Goal: Transaction & Acquisition: Download file/media

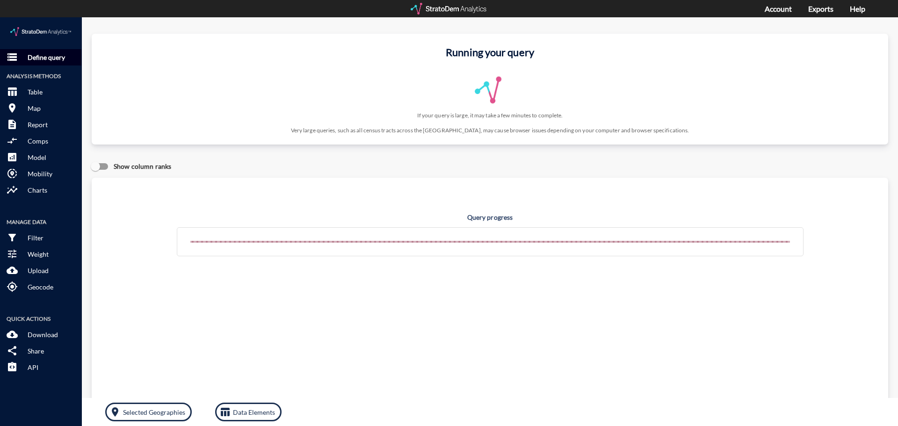
click button "storage Define query"
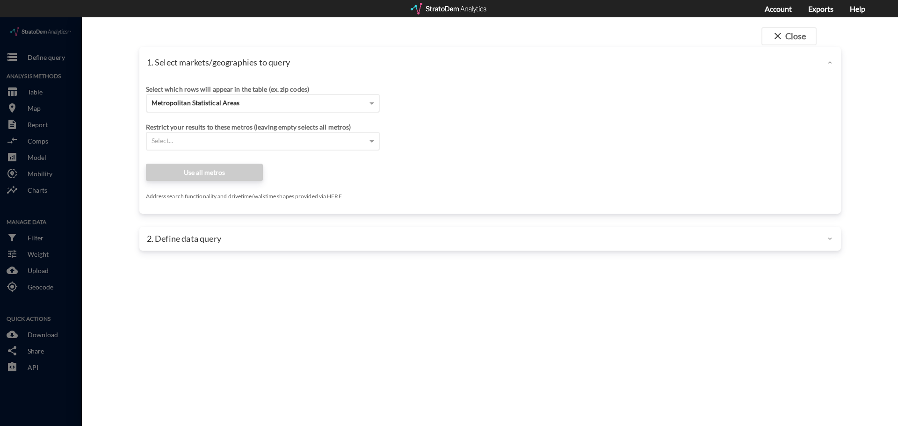
click div "Metropolitan Statistical Areas"
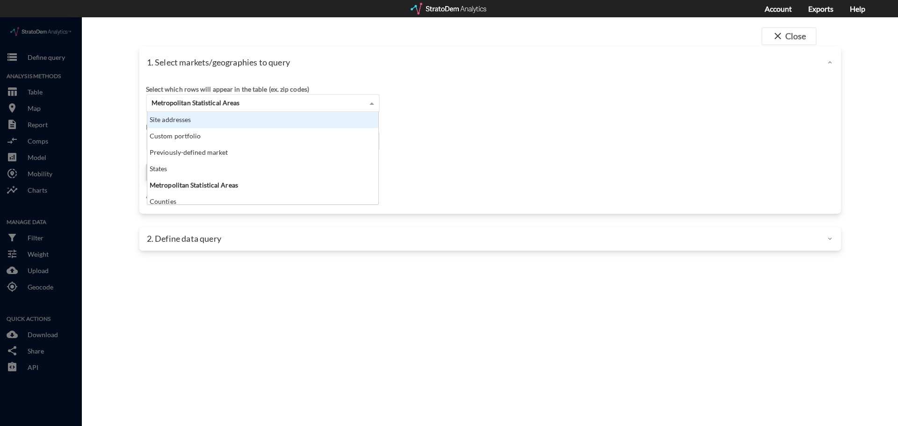
click div "Site addresses"
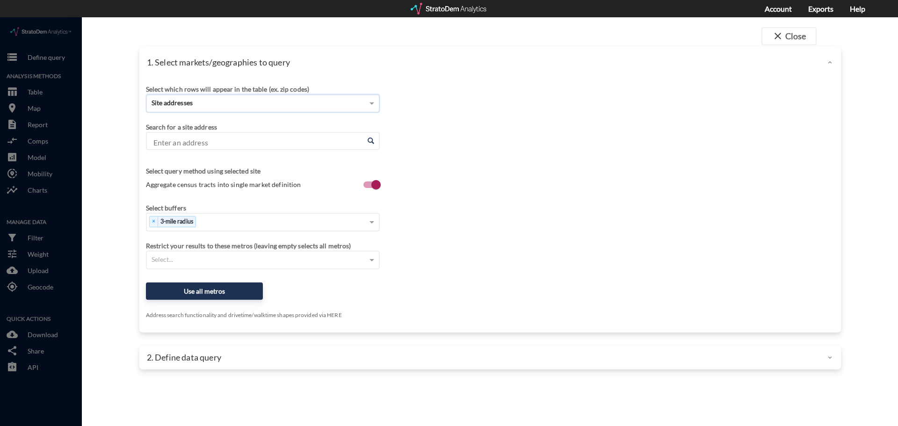
click input "Enter an address"
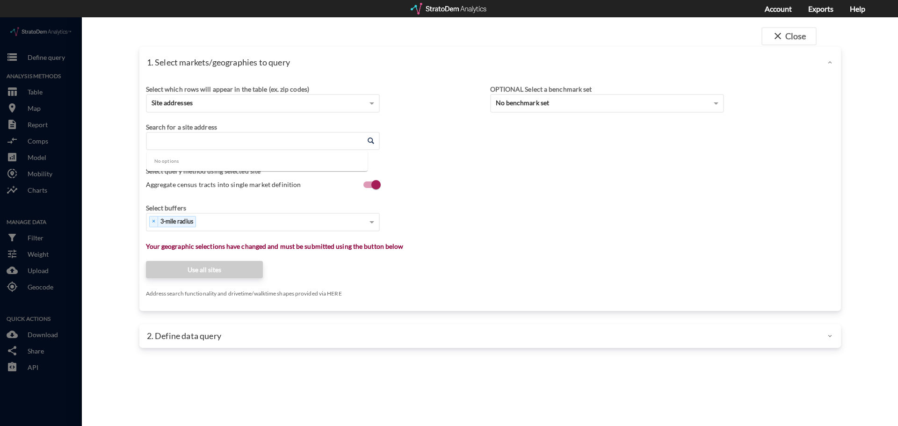
paste input "[URL][DOMAIN_NAME]"
type input "[URL][DOMAIN_NAME]"
drag, startPoint x: 457, startPoint y: 165, endPoint x: 395, endPoint y: 149, distance: 63.3
click div "Search for a site address Enter an address Enter an address Select query method…"
click input "Enter an address"
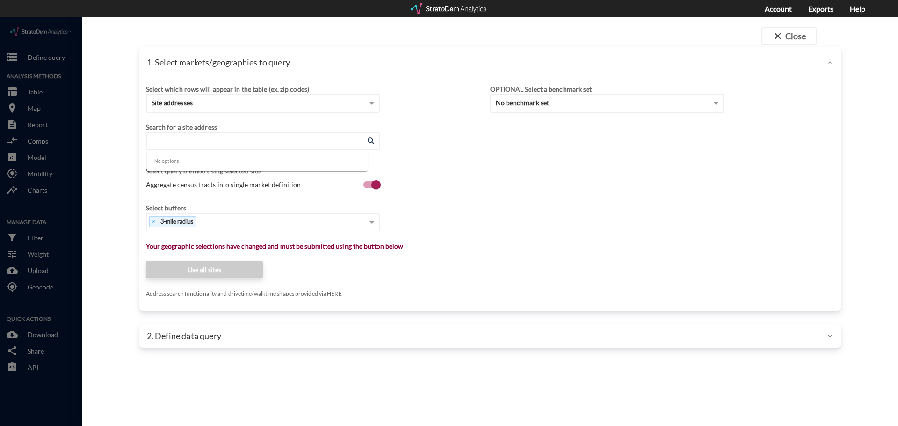
paste input "[STREET_ADDRESS]"
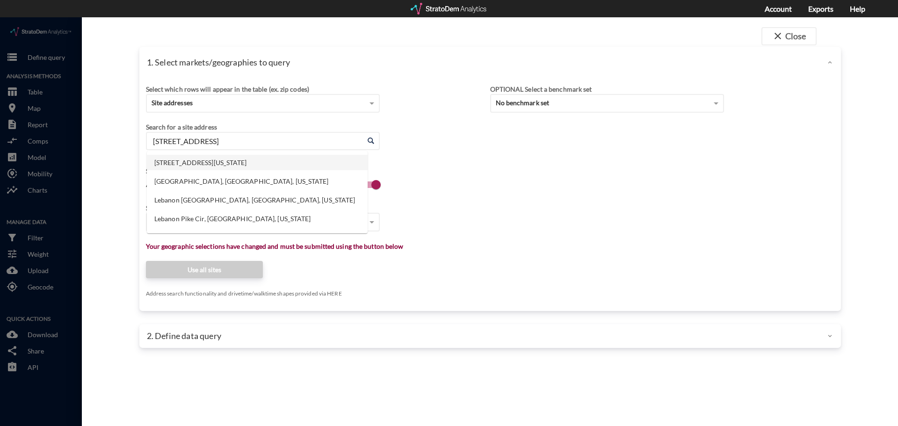
click li "[STREET_ADDRESS][US_STATE]"
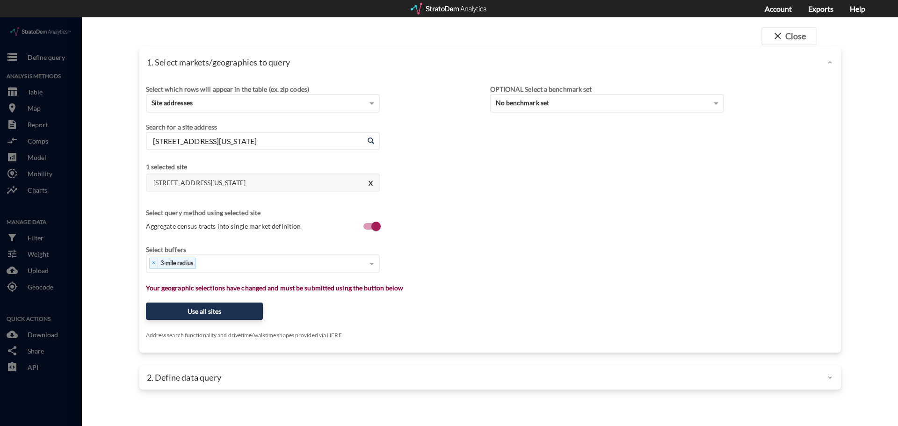
type input "[STREET_ADDRESS][US_STATE]"
type input "1"
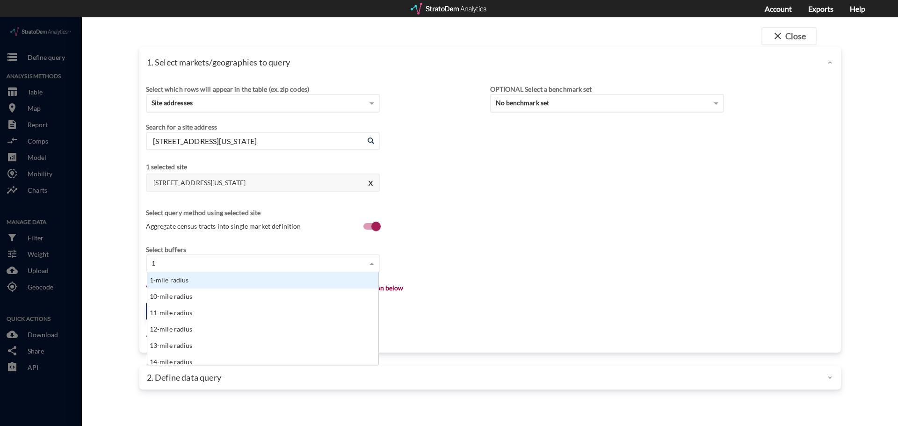
scroll to position [86, 225]
click div "1-mile radius"
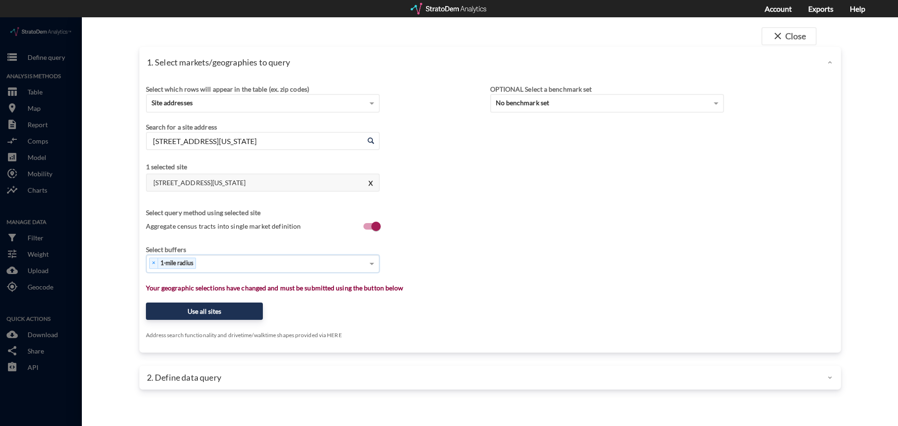
type input "3"
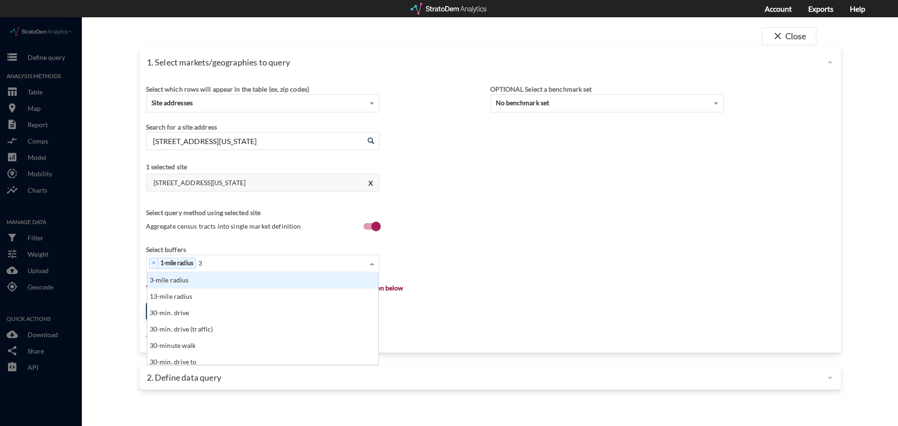
click div "3-mile radius"
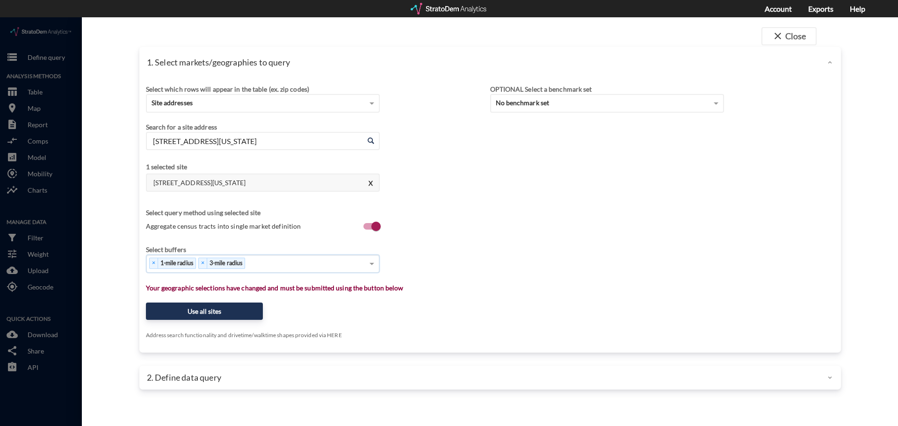
type input "5"
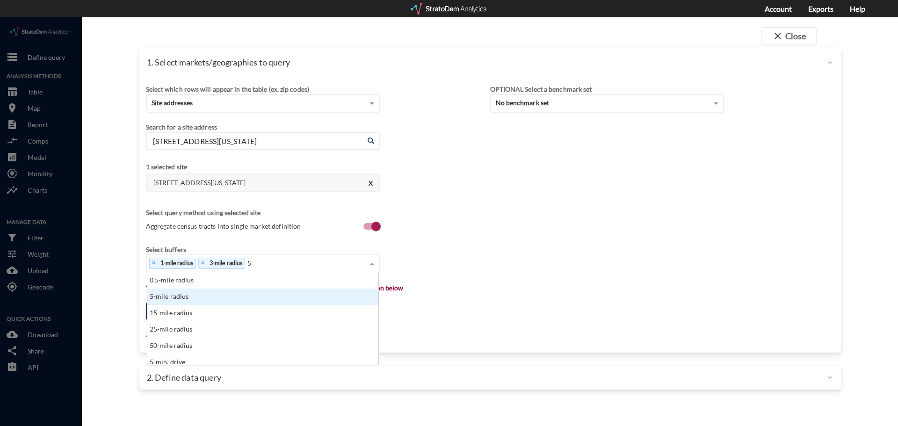
drag, startPoint x: 193, startPoint y: 264, endPoint x: 182, endPoint y: 280, distance: 19.6
click div "0.5-mile radius 5-mile radius 15-mile radius 25-mile radius 50-mile radius 5-mi…"
click div "5-mile radius"
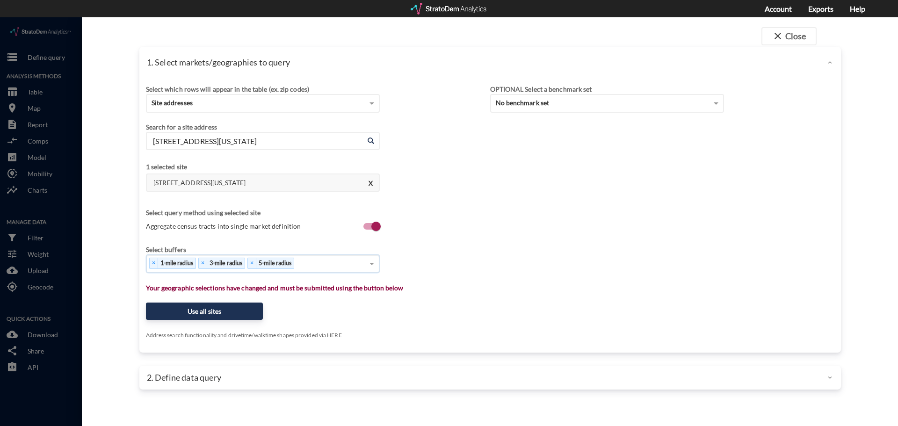
type input "1"
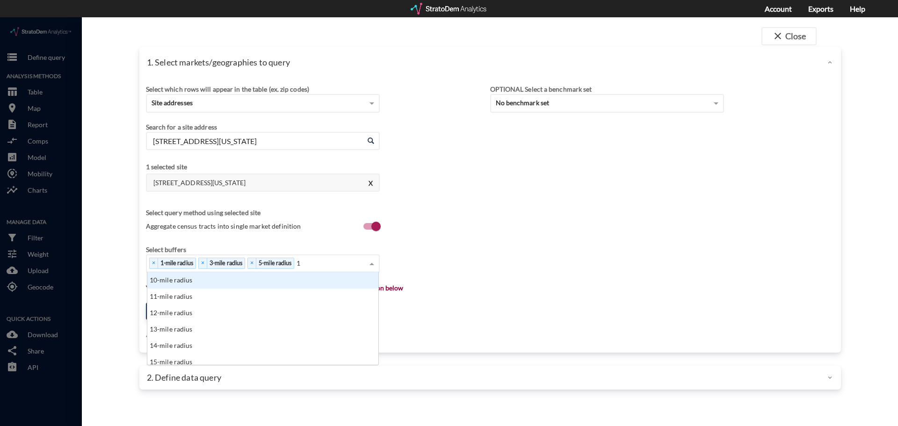
click div "10-mile radius"
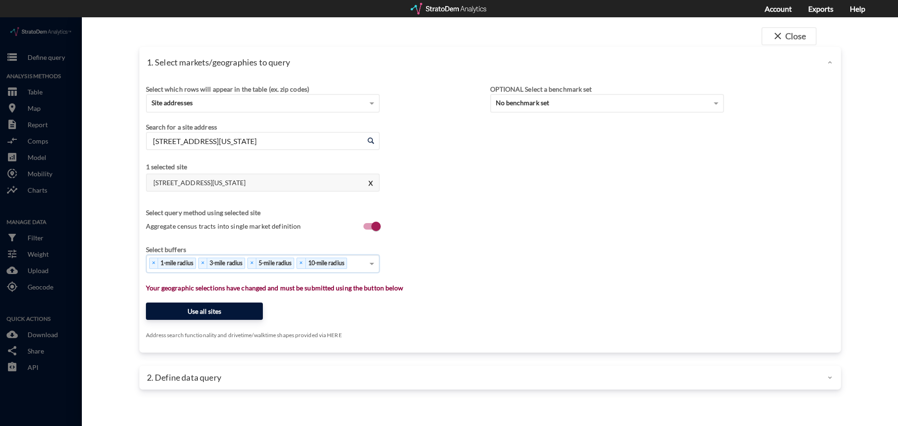
click button "Use all sites"
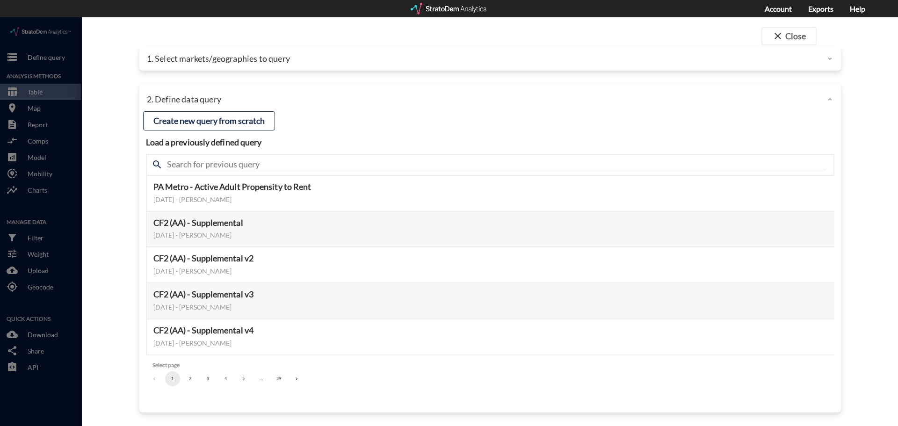
click div "search"
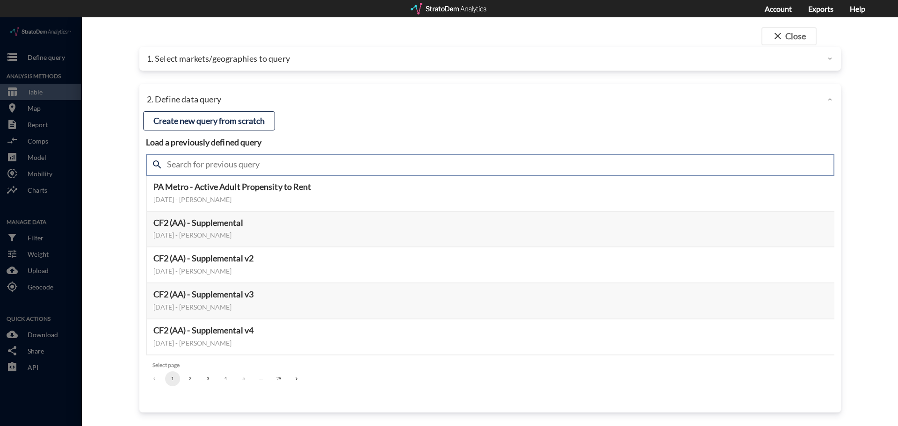
click input "text"
type input "housing"
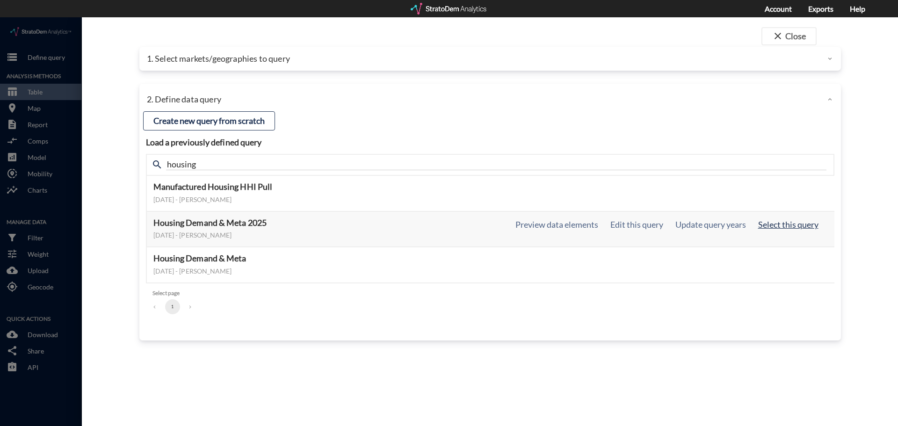
click button "Select this query"
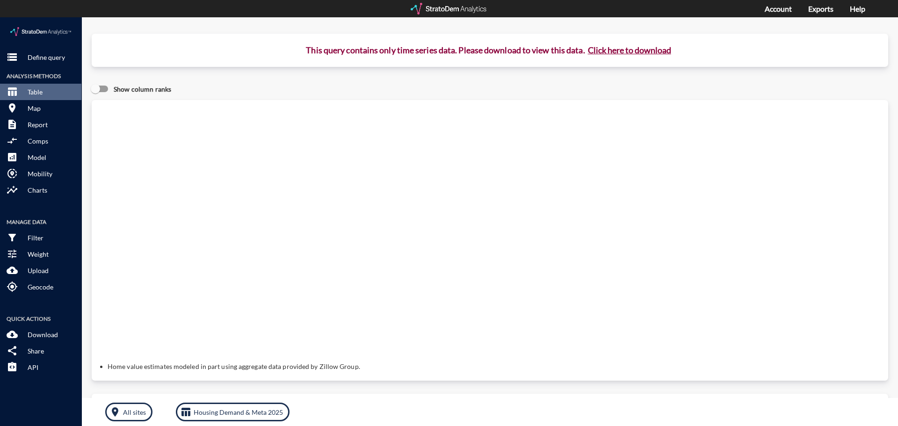
drag, startPoint x: 612, startPoint y: 40, endPoint x: 608, endPoint y: 35, distance: 6.7
click p "This query contains only time series data. Please download to view this data. C…"
click button "Click here to download"
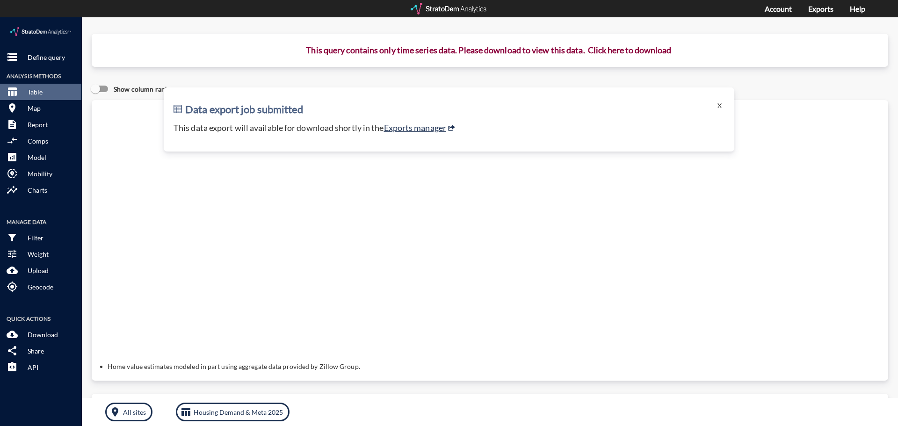
click button "Click here to download"
click div "Query progress Home value estimates modeled in part using aggregate data provid…"
click at [826, 7] on link "Exports" at bounding box center [820, 8] width 25 height 9
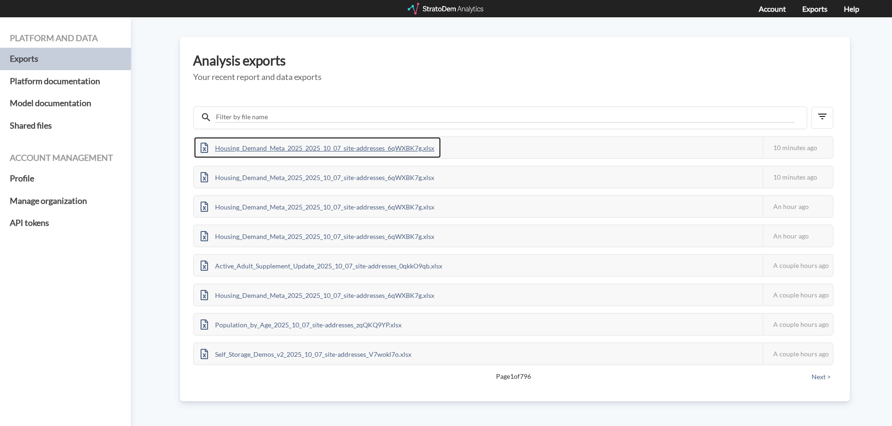
click at [351, 151] on div "Housing_Demand_Meta_2025_2025_10_07_site-addresses_6qWXBK7g.xlsx" at bounding box center [317, 147] width 247 height 21
